Goal: Information Seeking & Learning: Learn about a topic

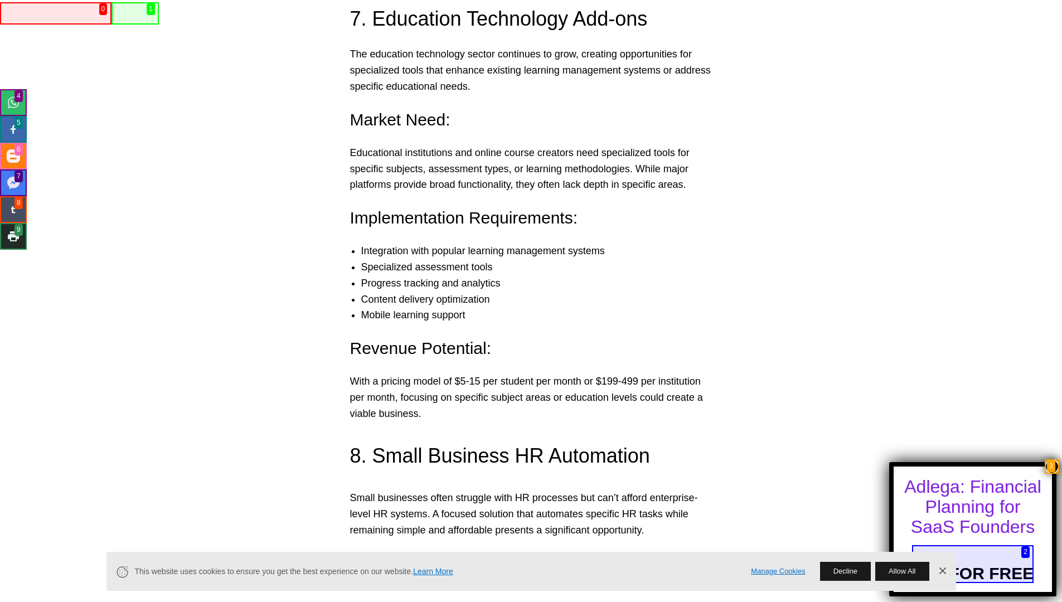
scroll to position [4816, 0]
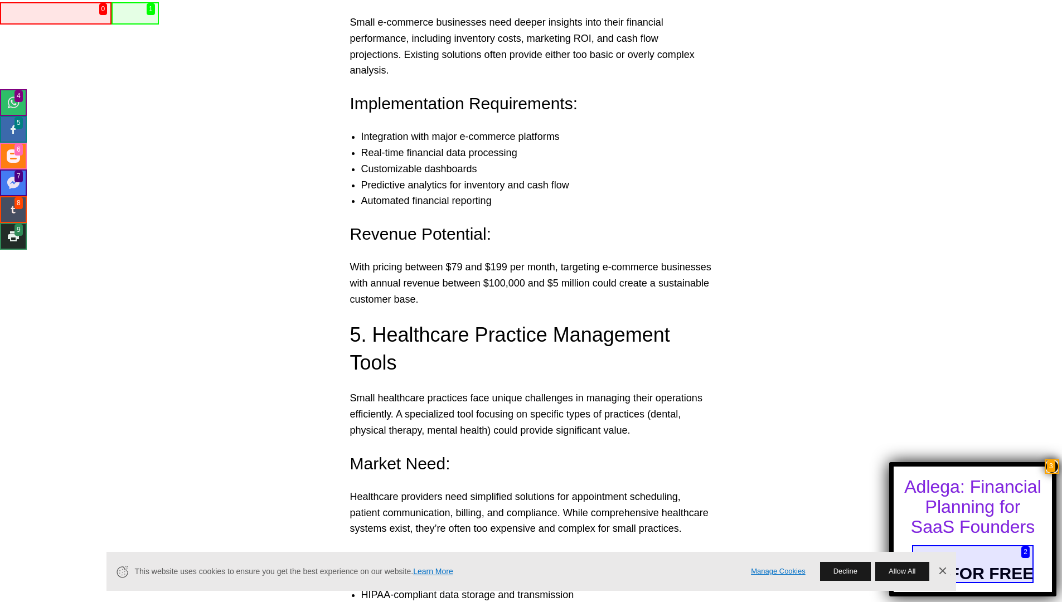
scroll to position [3612, 0]
